Goal: Information Seeking & Learning: Learn about a topic

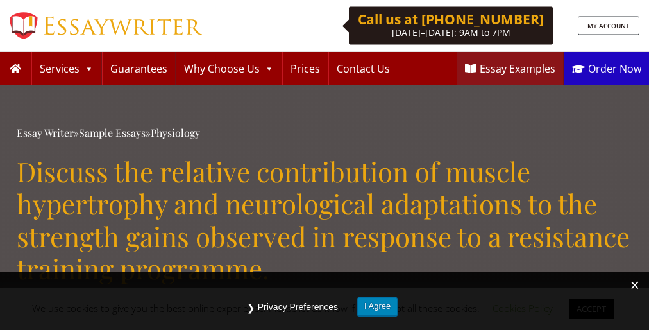
click at [325, 165] on h1 "Discuss the relative contribution of muscle hypertrophy and neurological adapta…" at bounding box center [325, 220] width 616 height 130
click at [378, 306] on button "I Agree" at bounding box center [377, 306] width 40 height 19
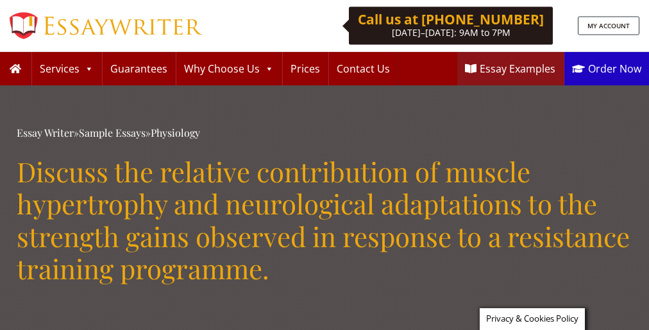
click at [325, 165] on h1 "Discuss the relative contribution of muscle hypertrophy and neurological adapta…" at bounding box center [325, 220] width 616 height 130
click at [531, 319] on span "Privacy & Cookies Policy" at bounding box center [532, 319] width 92 height 12
